Goal: Task Accomplishment & Management: Manage account settings

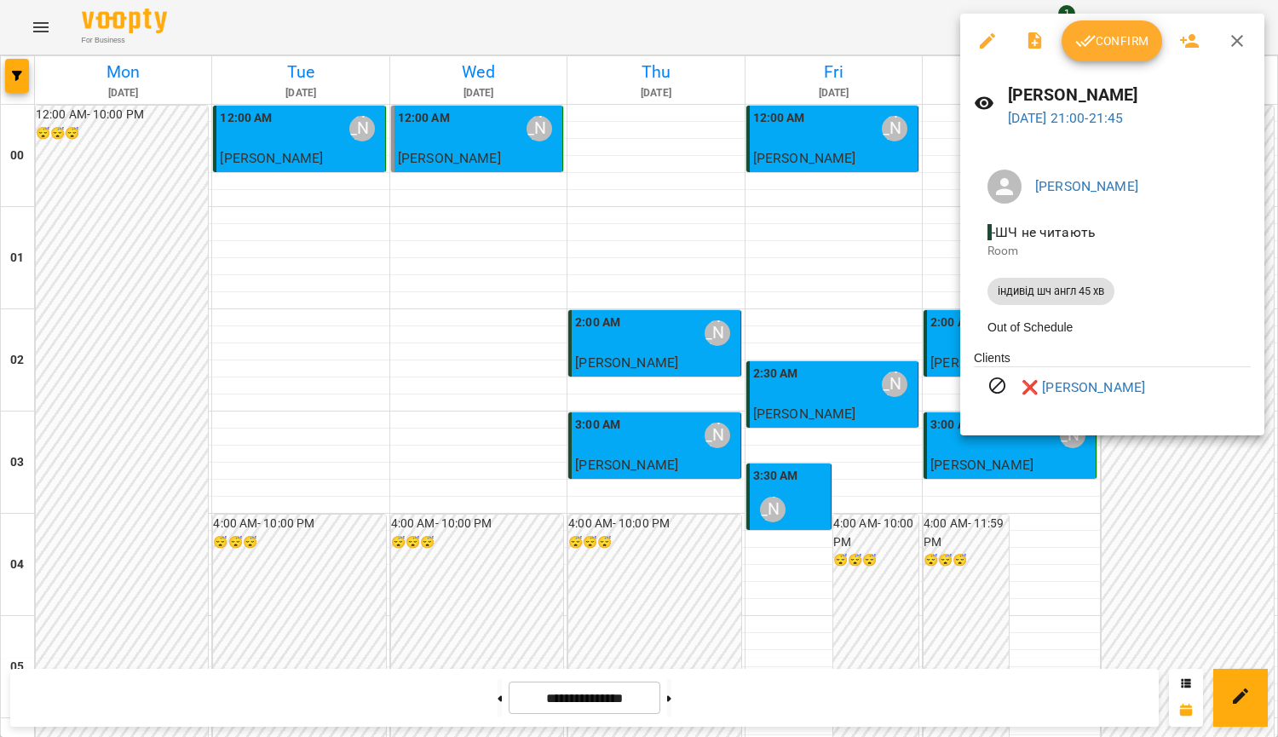
scroll to position [1896, 0]
click at [1042, 391] on link "❌ [PERSON_NAME]" at bounding box center [1082, 387] width 123 height 20
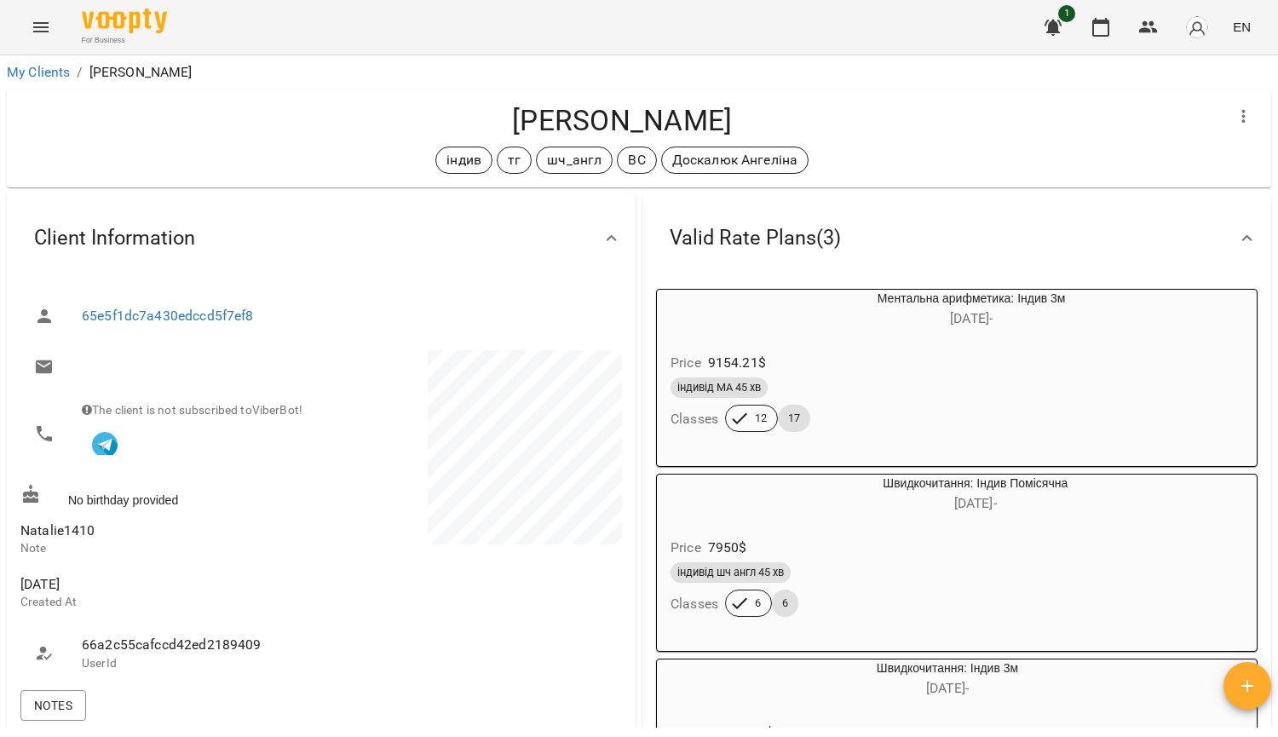
click at [29, 27] on button "Menu" at bounding box center [40, 27] width 41 height 41
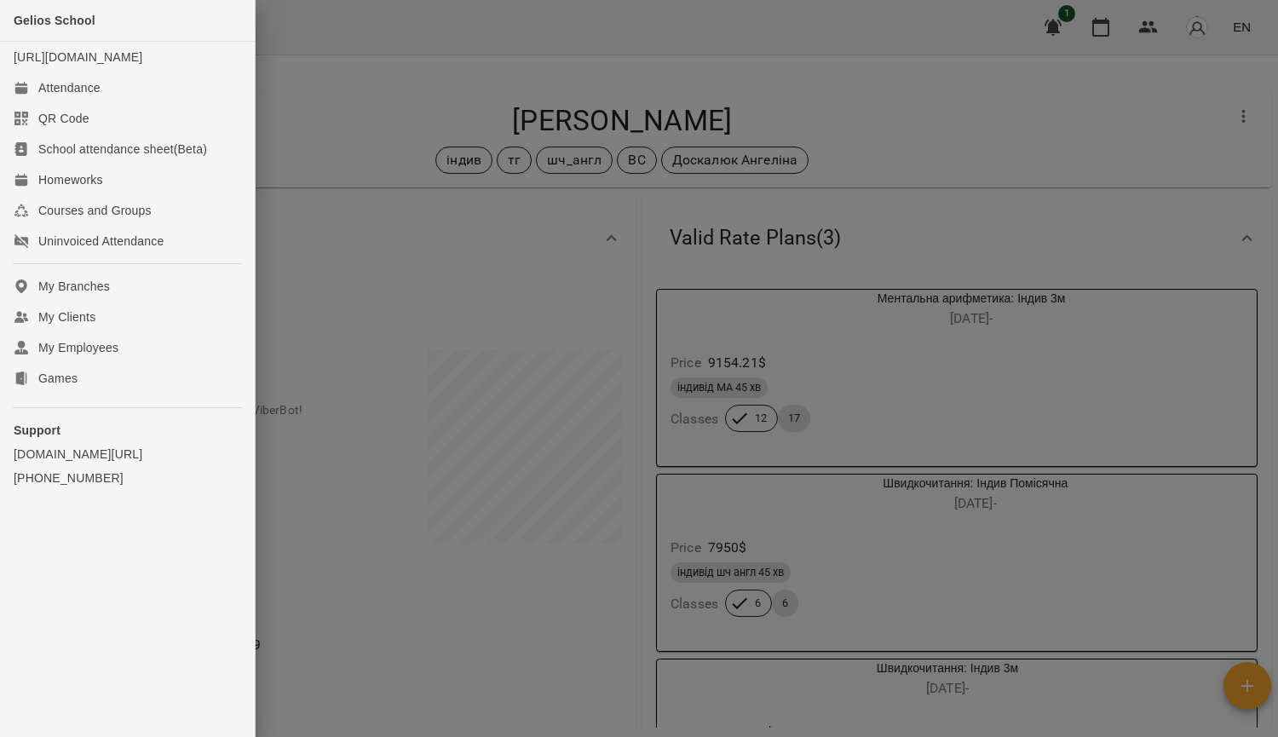
click at [1080, 87] on div at bounding box center [639, 368] width 1278 height 737
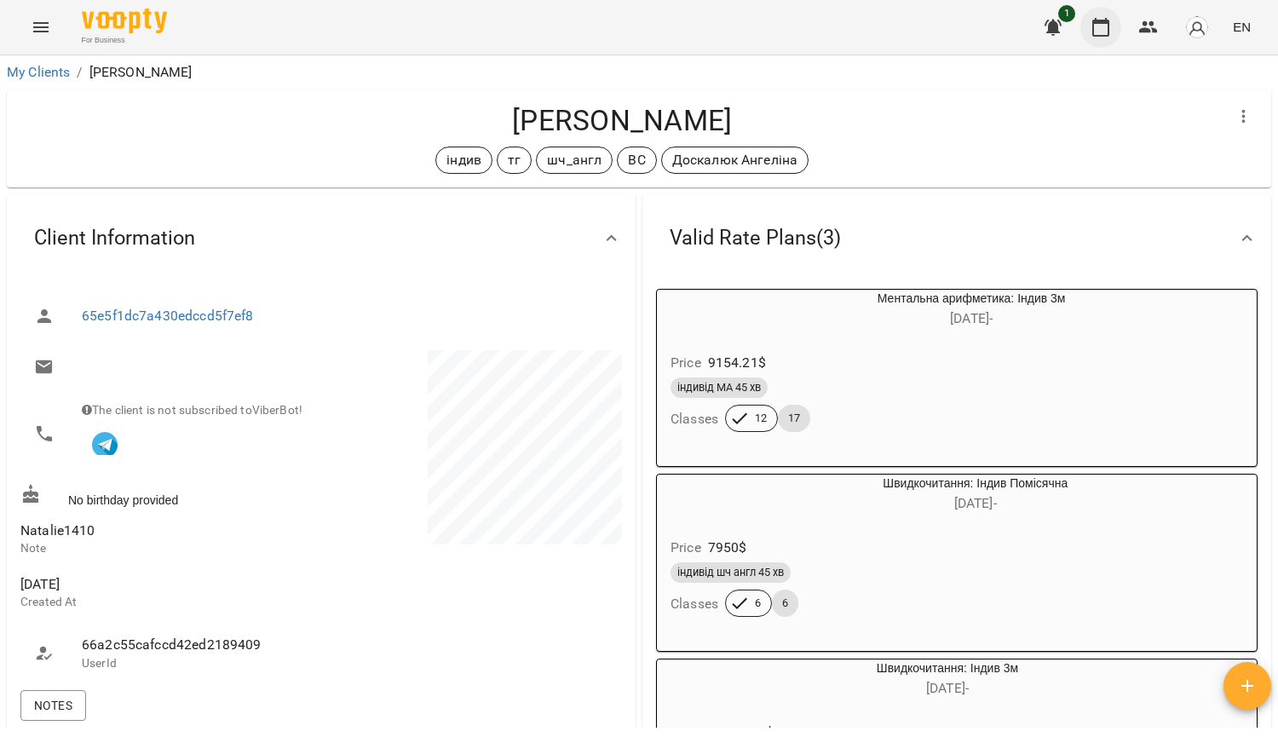
click at [1111, 24] on icon "button" at bounding box center [1100, 27] width 20 height 20
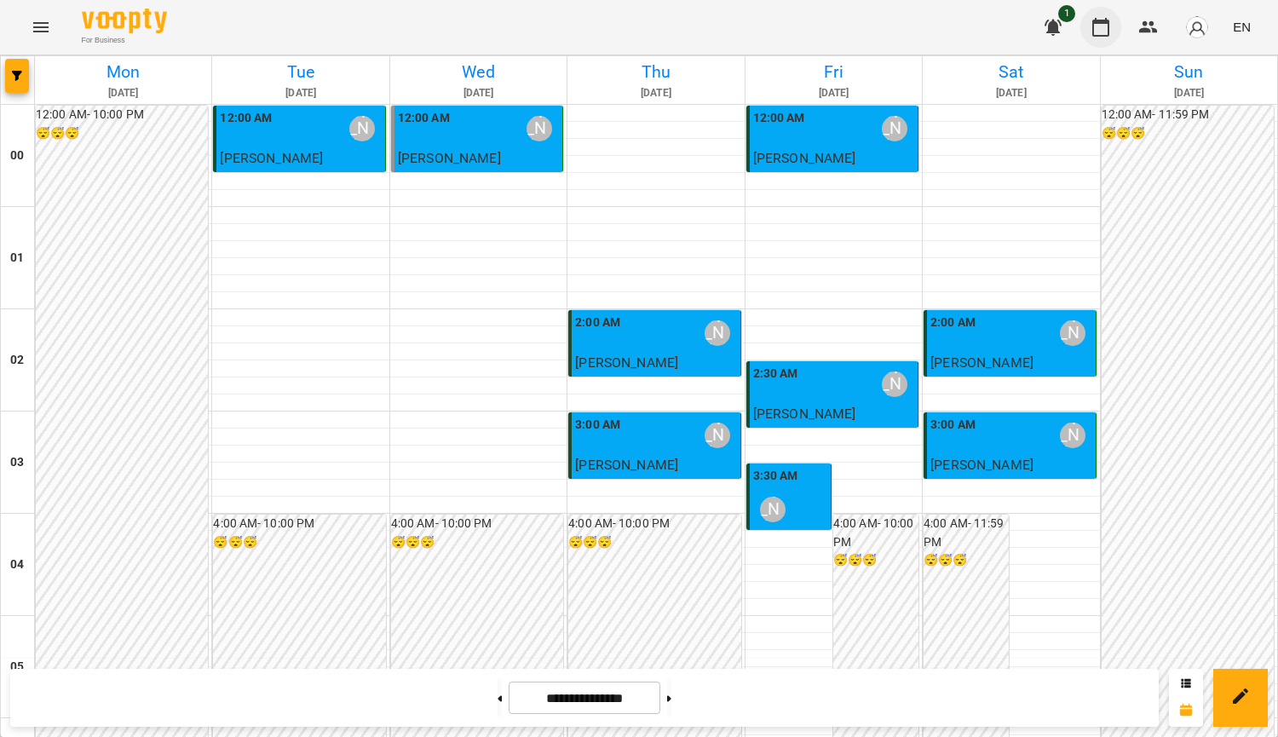
scroll to position [1898, 0]
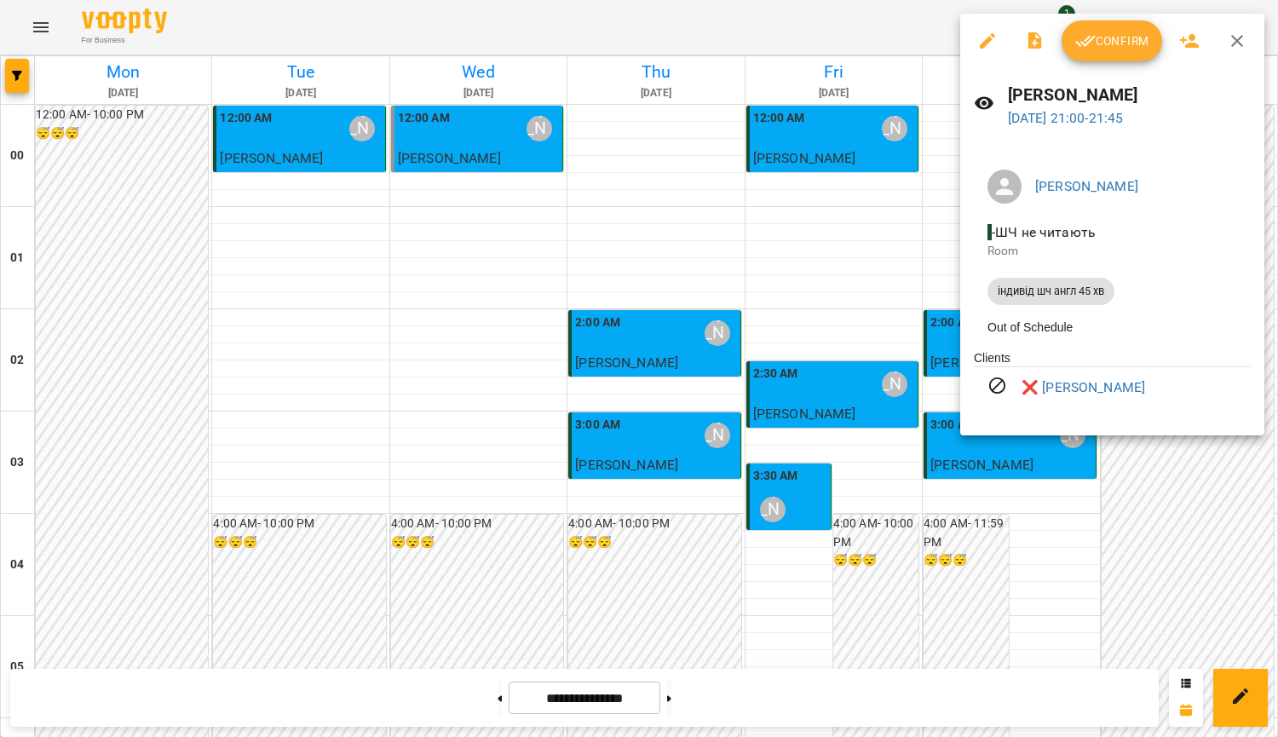
click at [1173, 510] on div at bounding box center [639, 368] width 1278 height 737
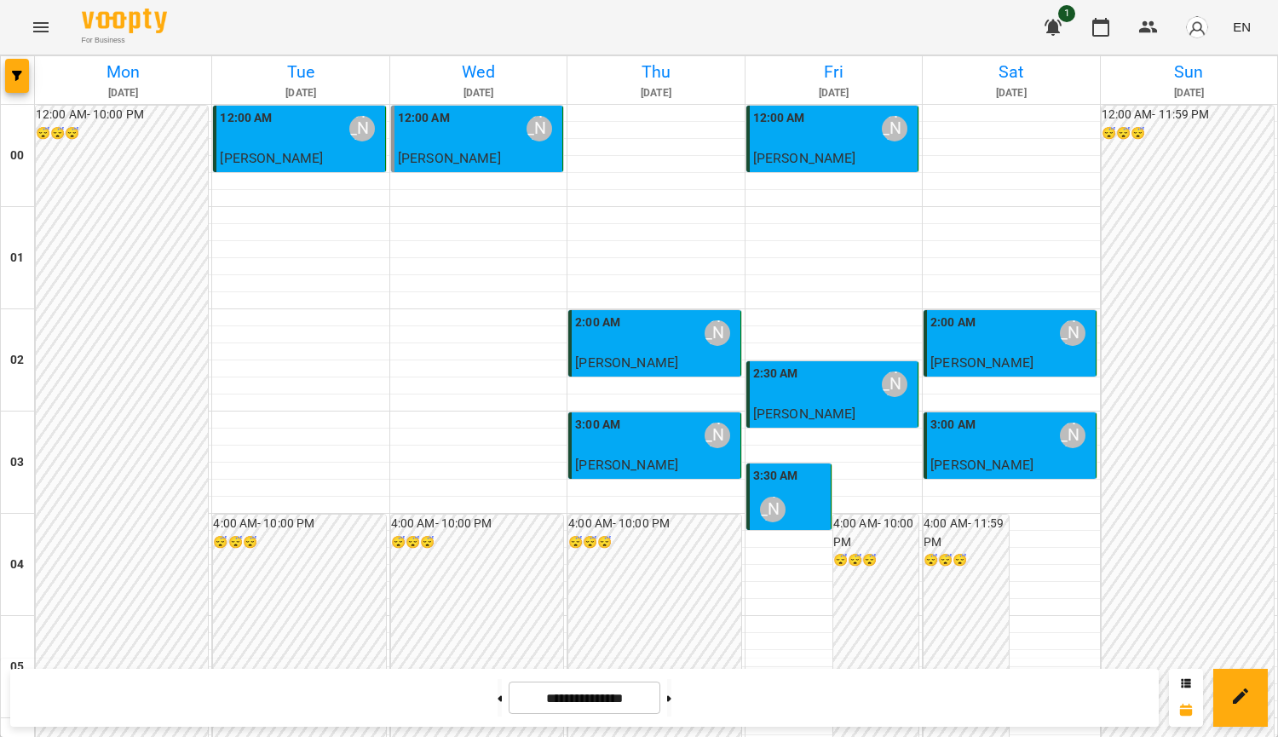
scroll to position [1663, 0]
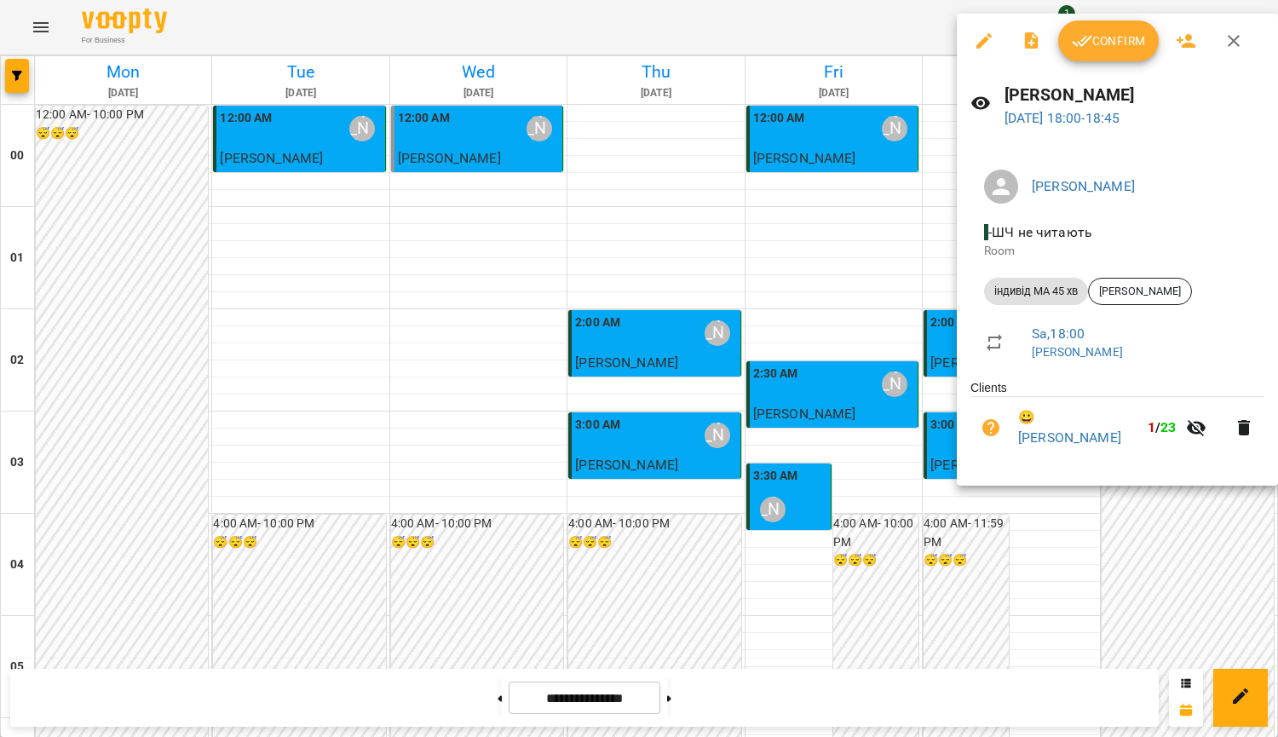
click at [1104, 43] on span "Confirm" at bounding box center [1107, 41] width 73 height 20
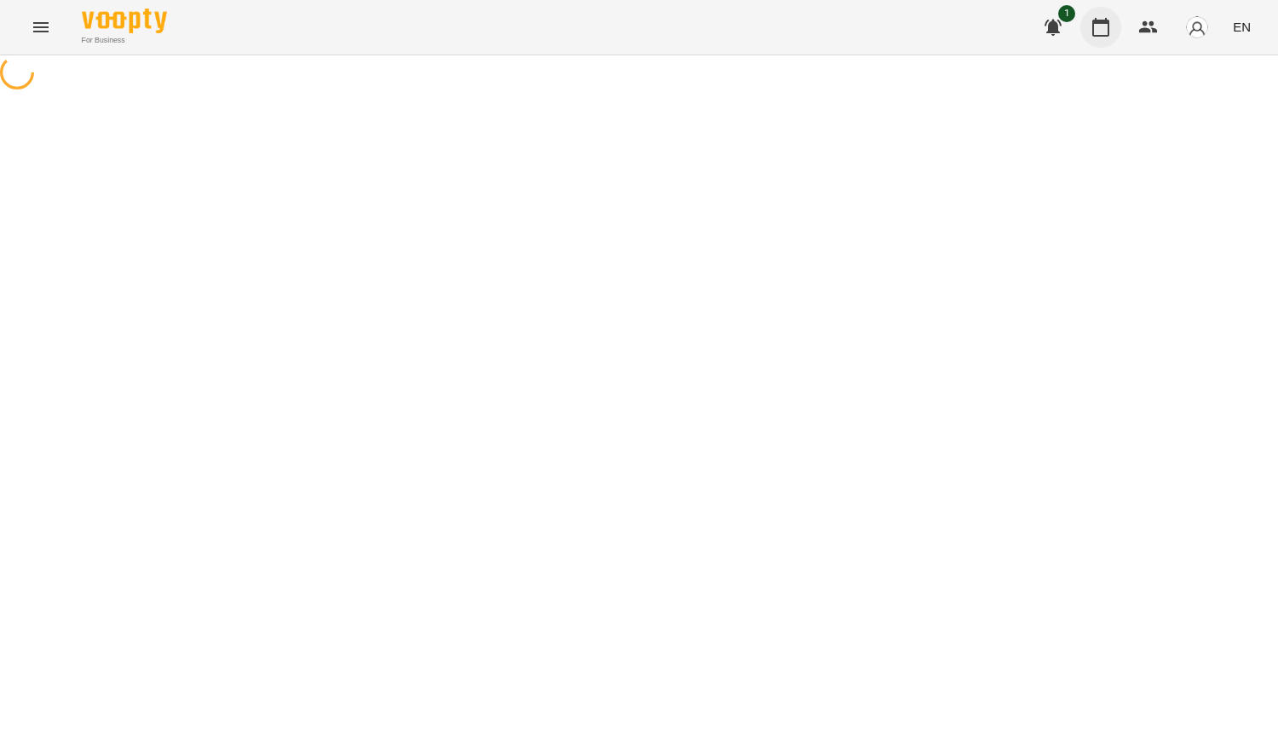
click at [1106, 35] on icon "button" at bounding box center [1100, 27] width 17 height 19
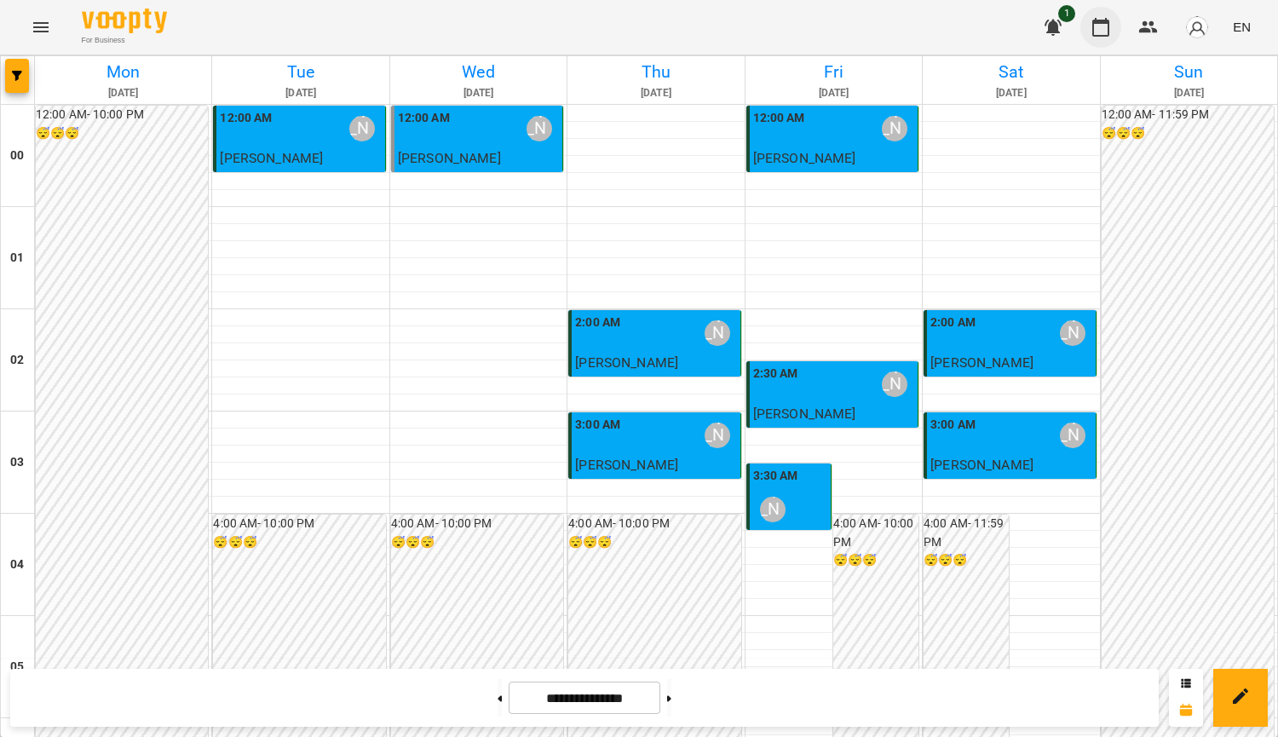
scroll to position [1594, 0]
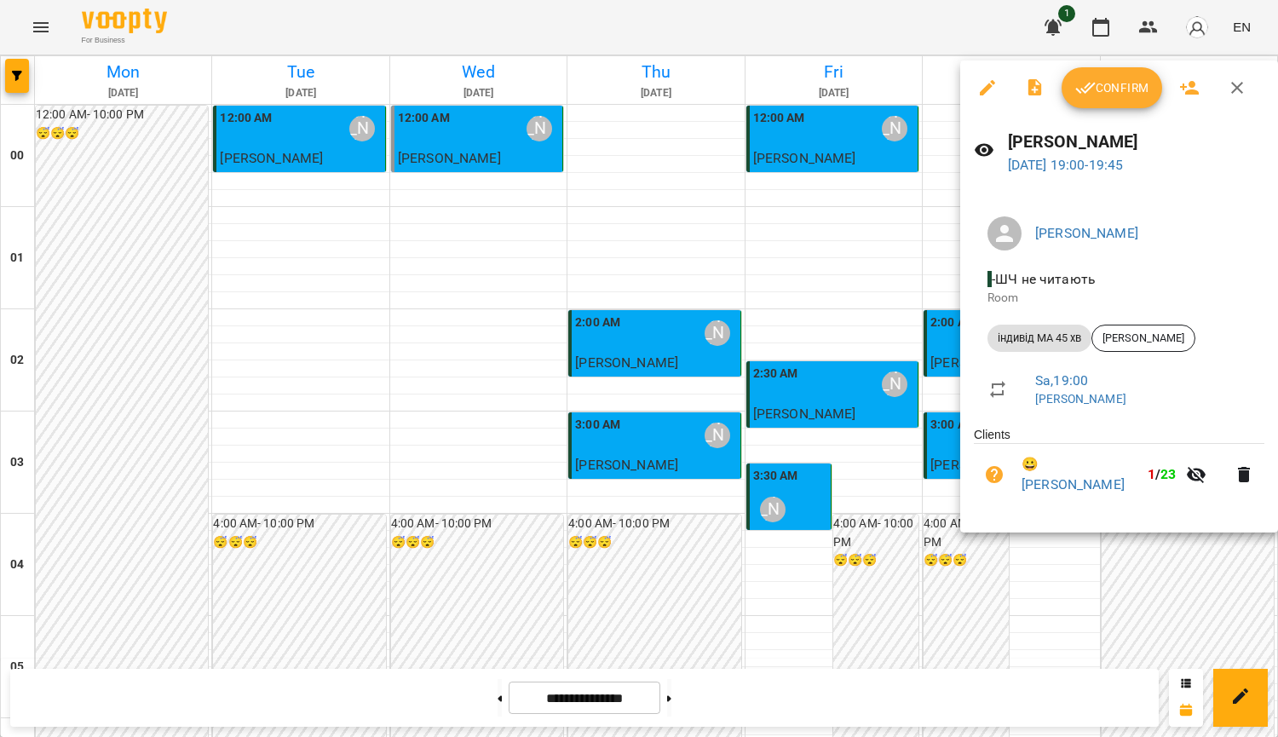
click at [1118, 101] on button "Confirm" at bounding box center [1111, 87] width 101 height 41
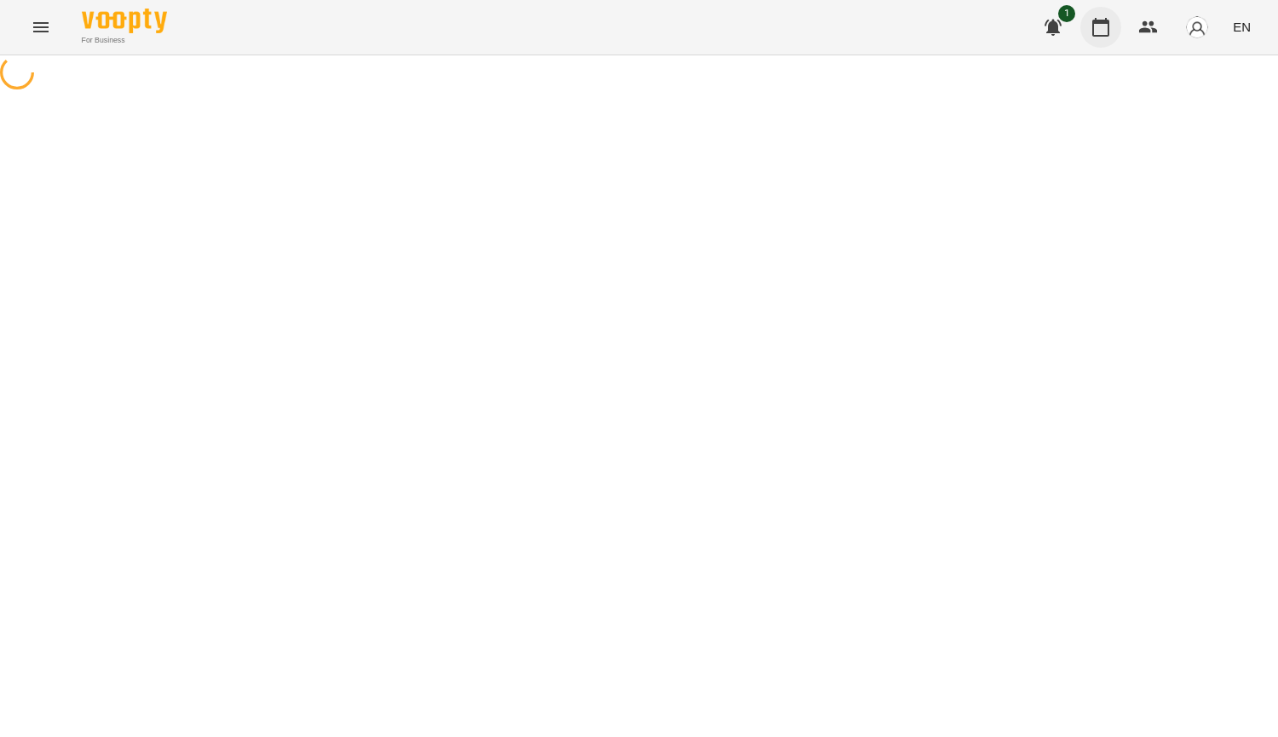
click at [1107, 31] on icon "button" at bounding box center [1100, 27] width 20 height 20
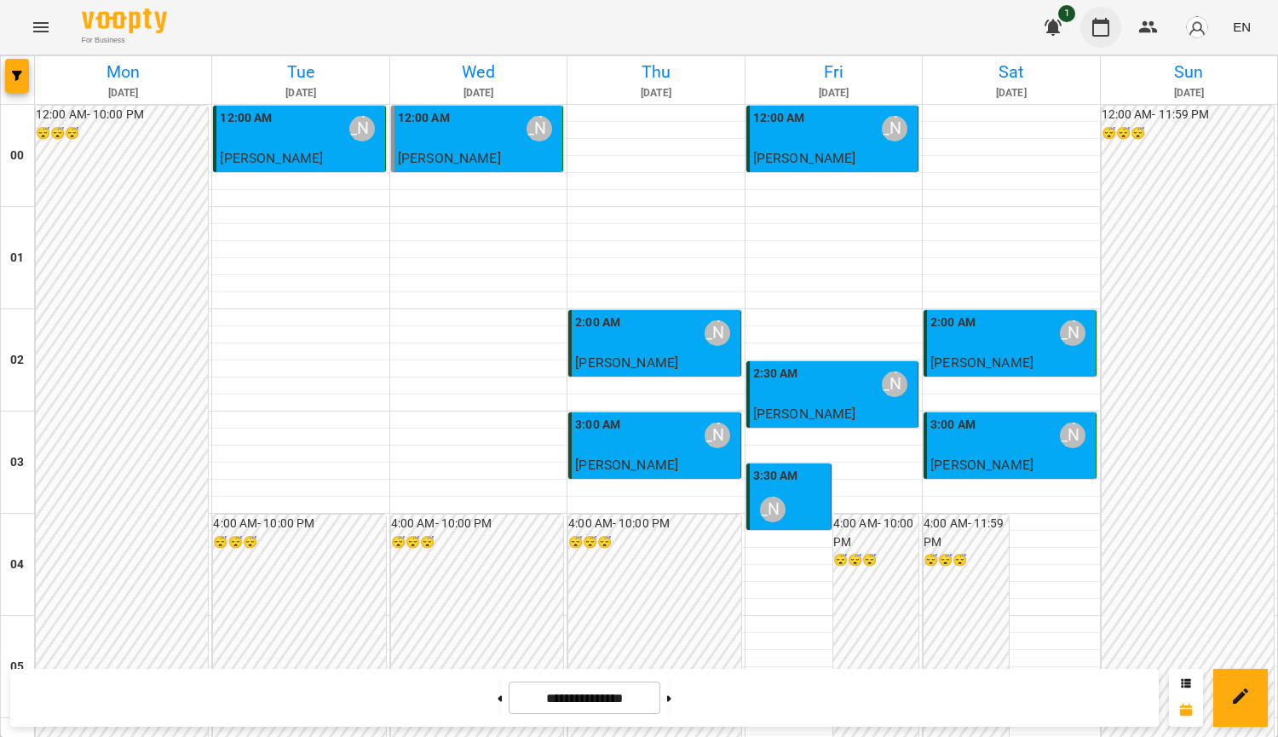
scroll to position [1883, 0]
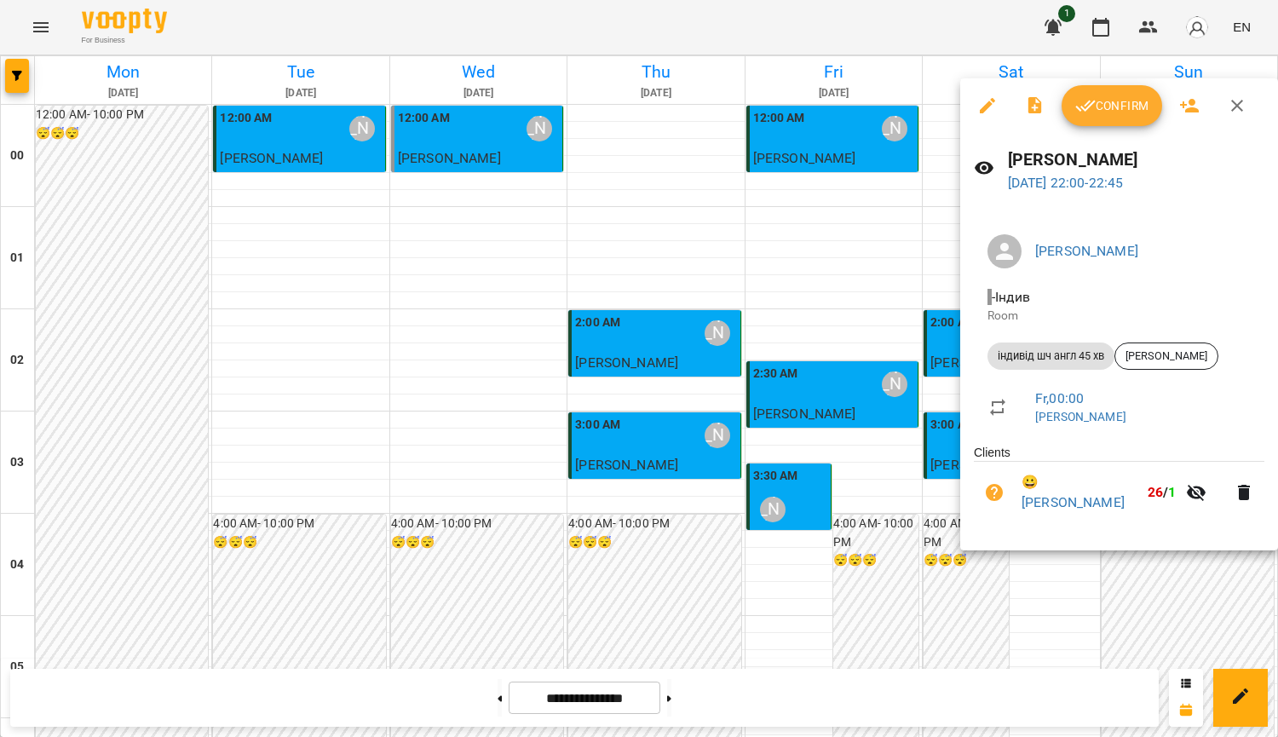
click at [1248, 110] on button "button" at bounding box center [1236, 105] width 41 height 41
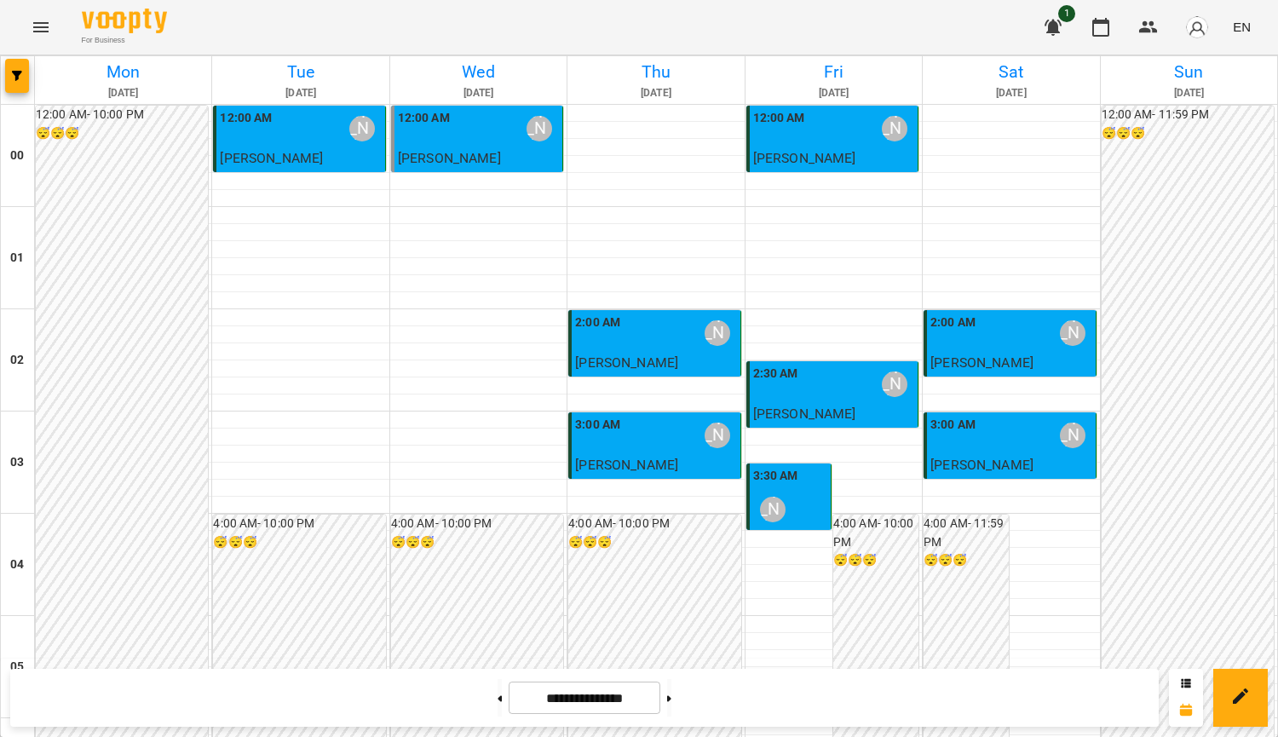
scroll to position [0, 0]
click at [671, 703] on button at bounding box center [669, 697] width 4 height 37
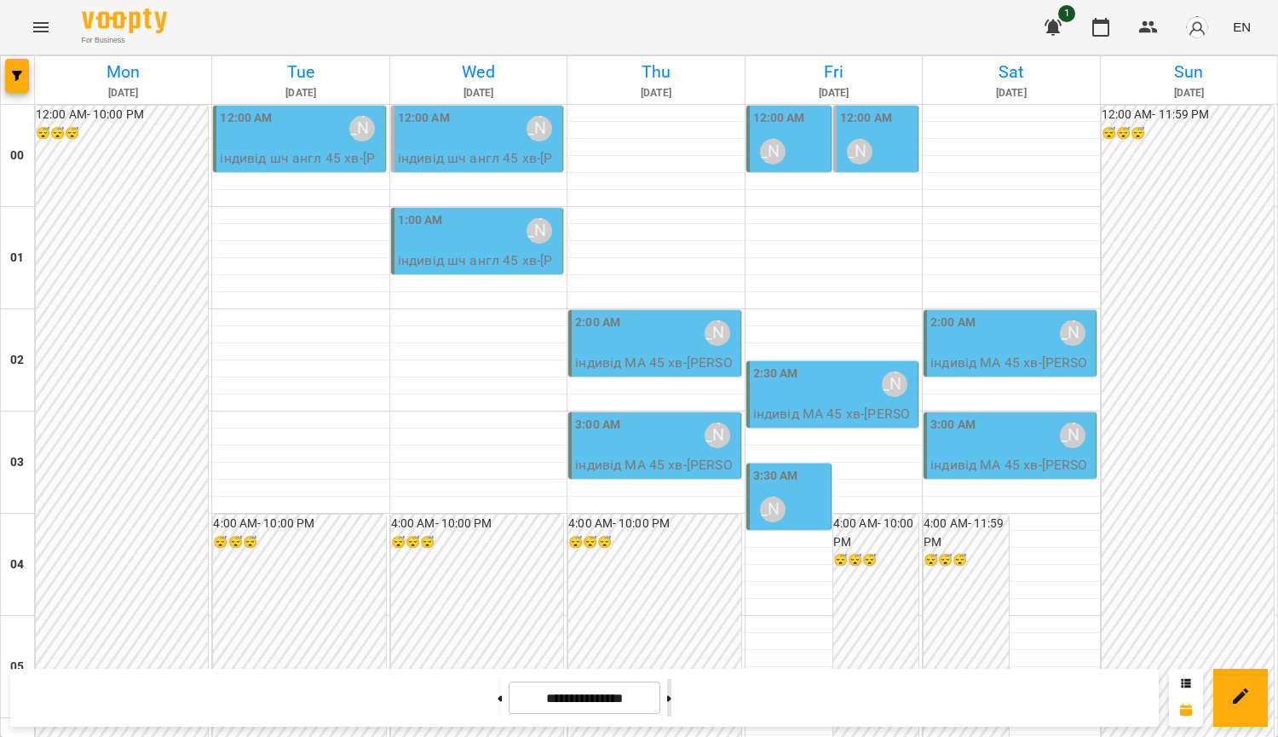
scroll to position [711, 0]
click at [671, 711] on button at bounding box center [669, 697] width 4 height 37
click at [671, 694] on button at bounding box center [669, 697] width 4 height 37
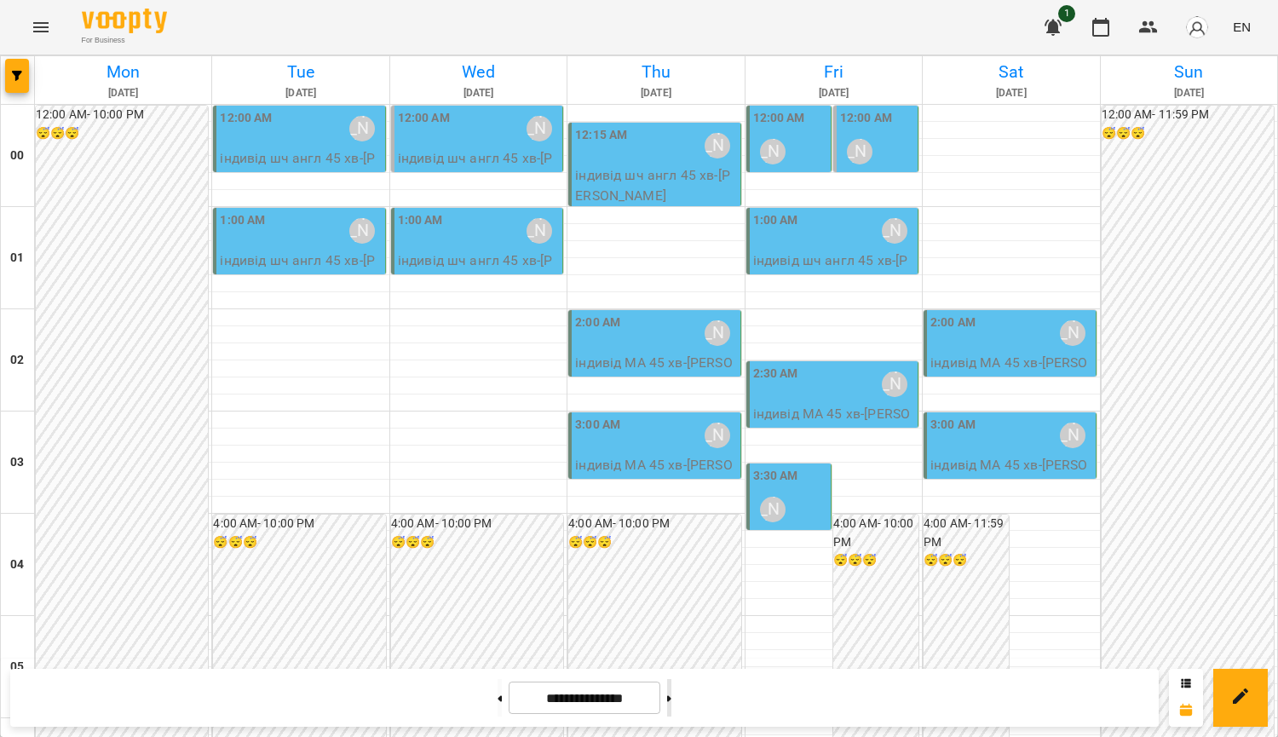
scroll to position [0, 0]
click at [497, 698] on button at bounding box center [499, 697] width 4 height 37
click at [498, 698] on icon at bounding box center [500, 698] width 4 height 6
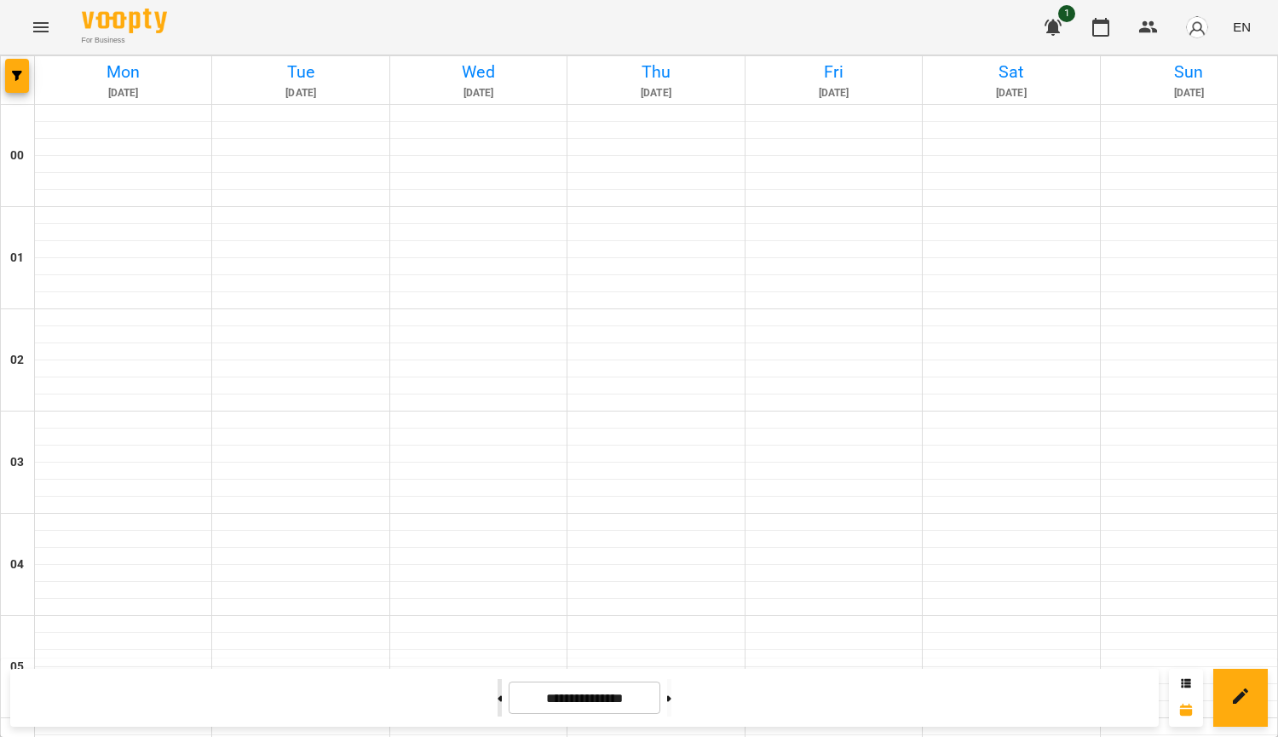
click at [497, 699] on button at bounding box center [499, 697] width 4 height 37
type input "**********"
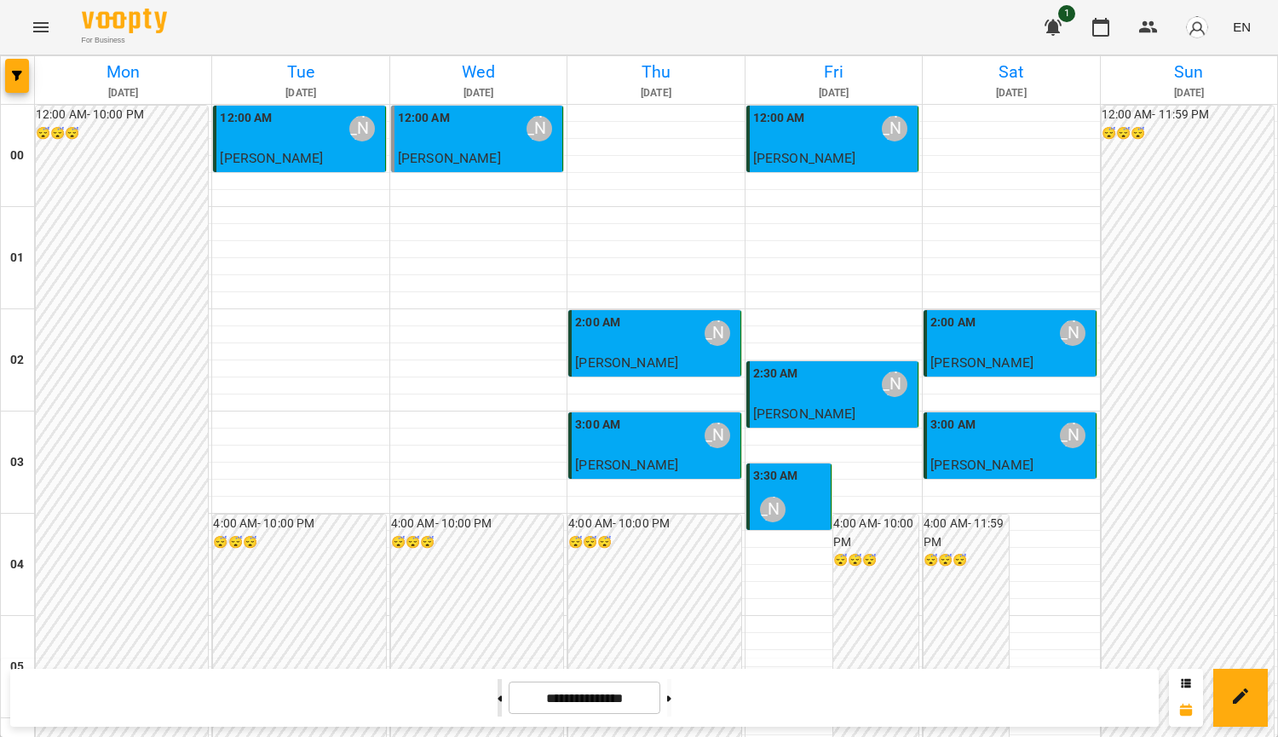
scroll to position [1898, 0]
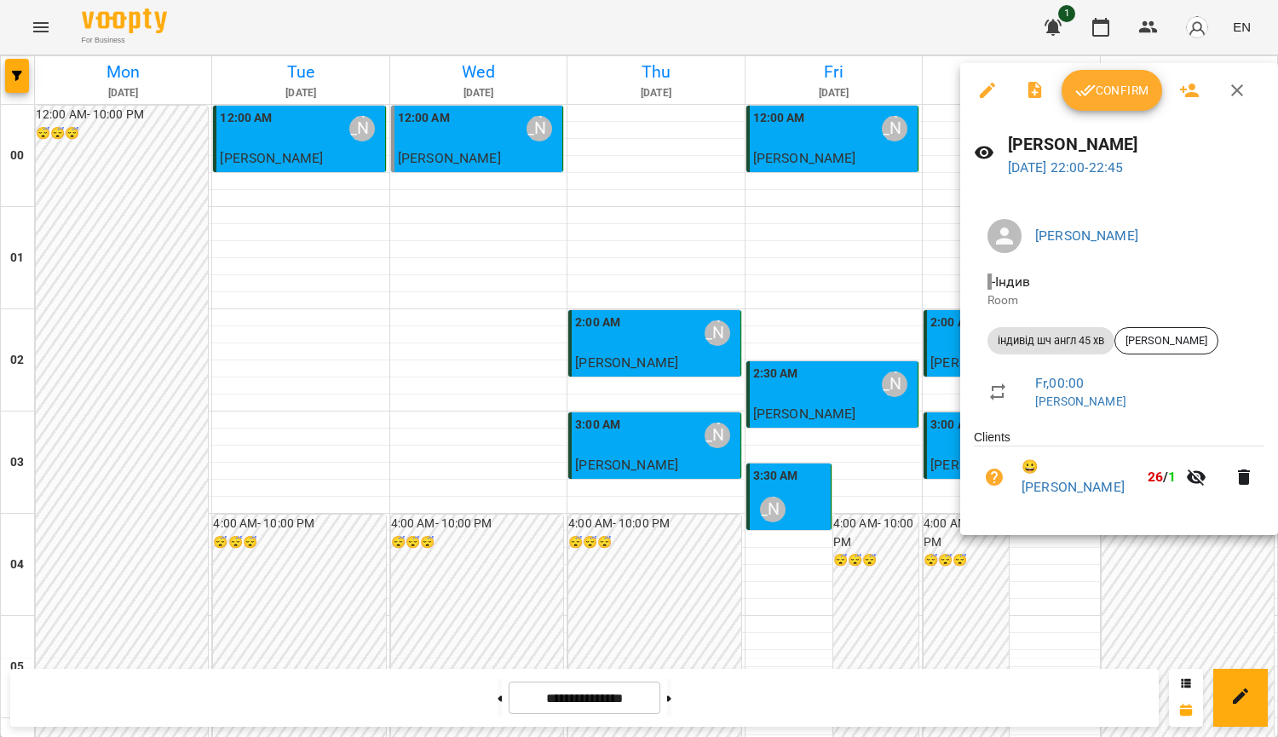
click at [1073, 603] on div at bounding box center [639, 368] width 1278 height 737
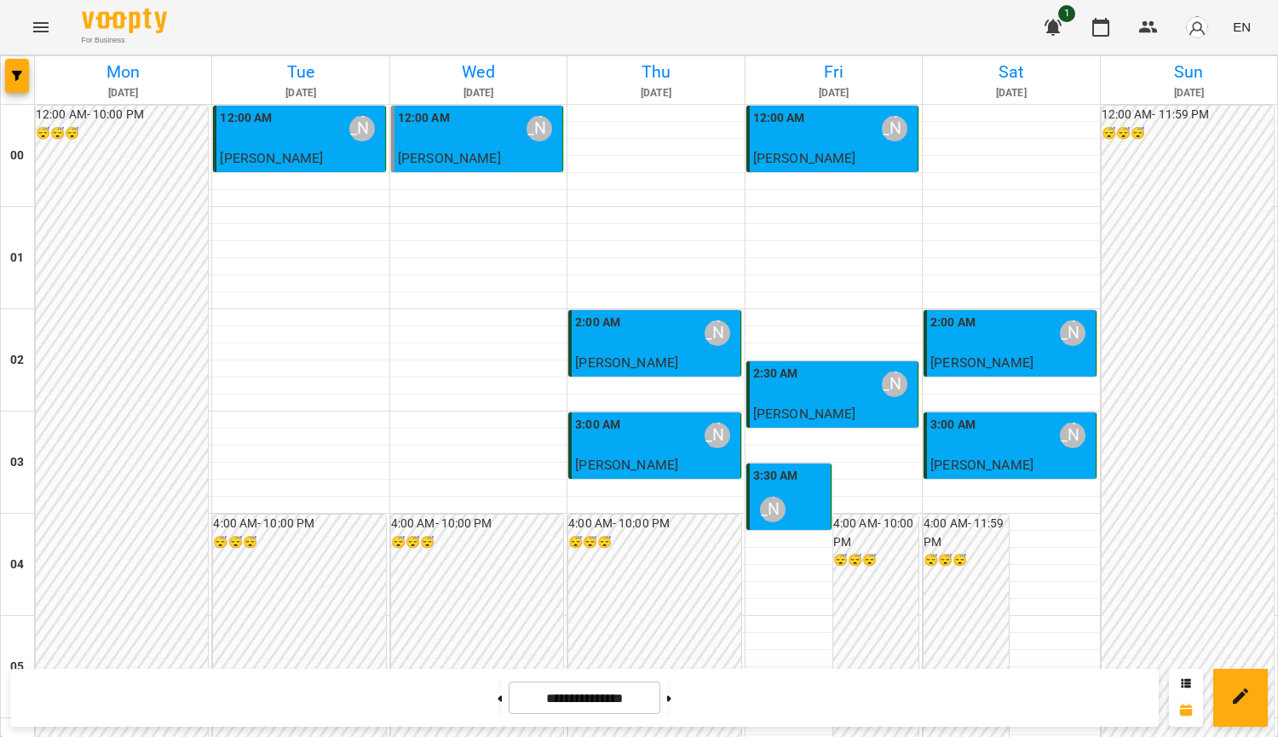
scroll to position [9, 0]
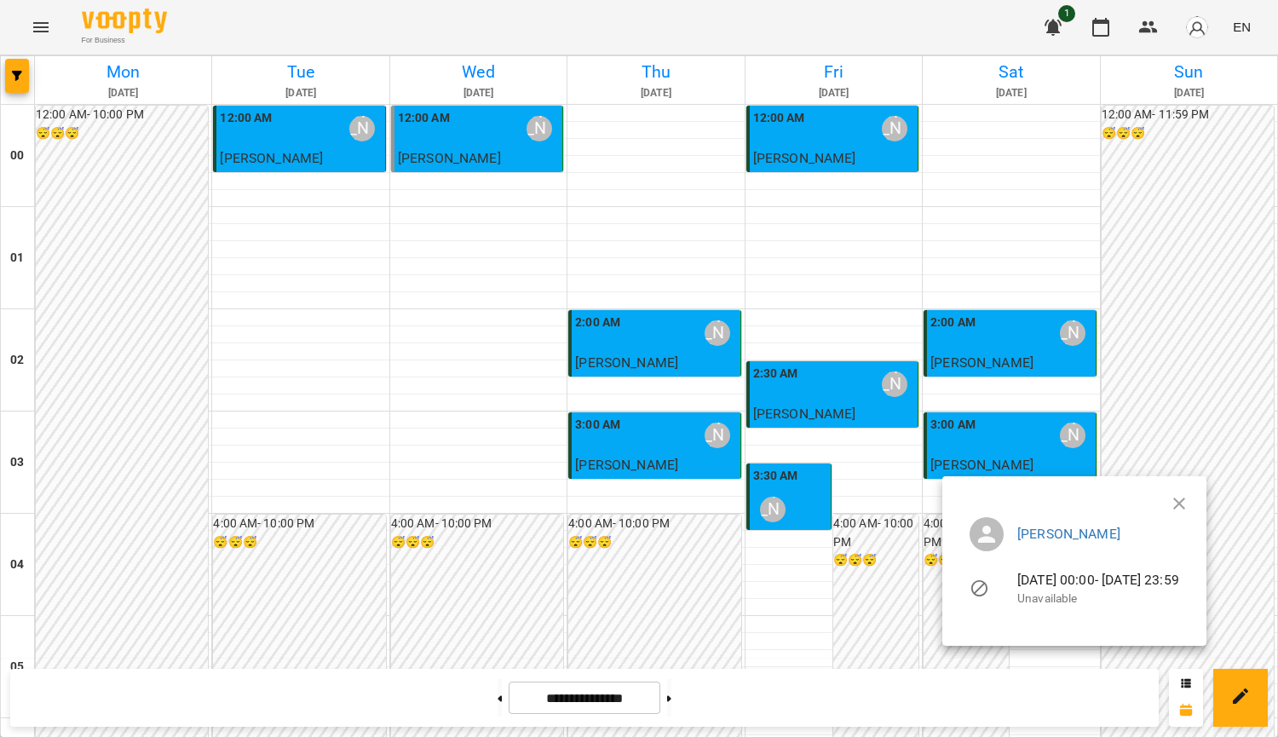
scroll to position [535, 0]
click at [1199, 485] on button "button" at bounding box center [1178, 503] width 41 height 41
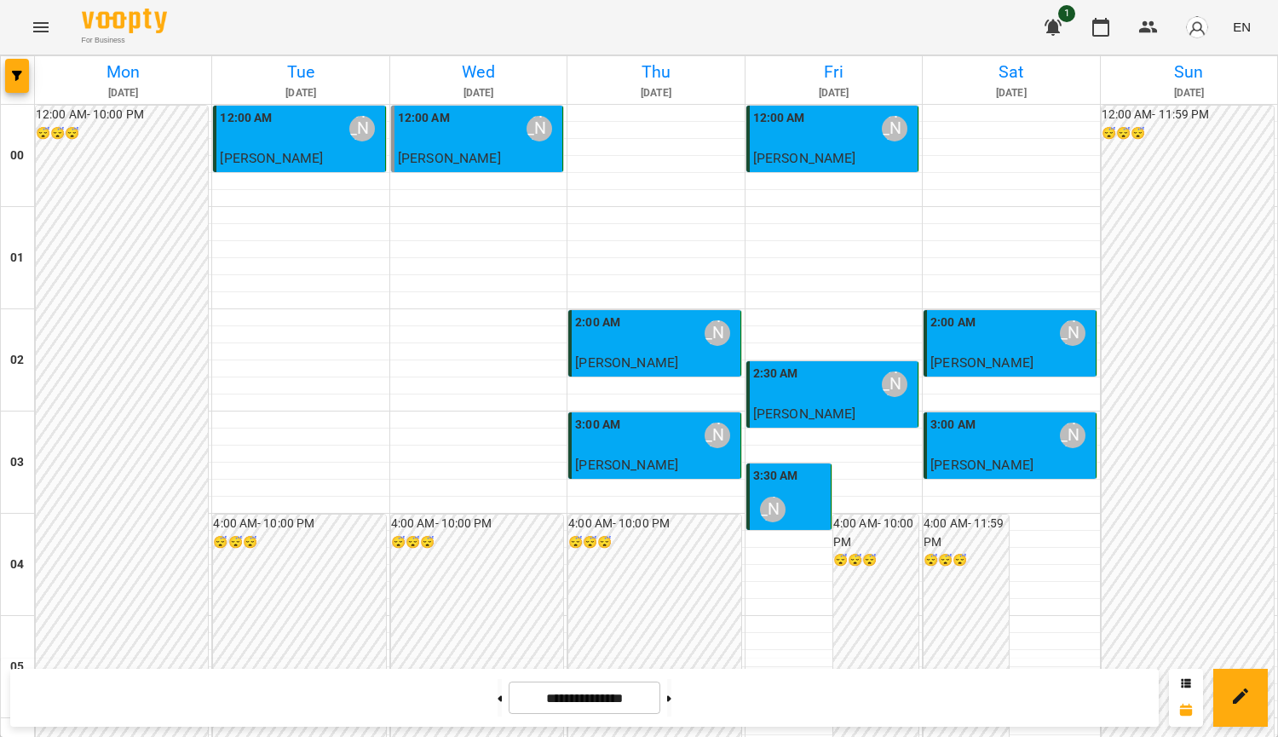
scroll to position [0, 0]
